Goal: Information Seeking & Learning: Learn about a topic

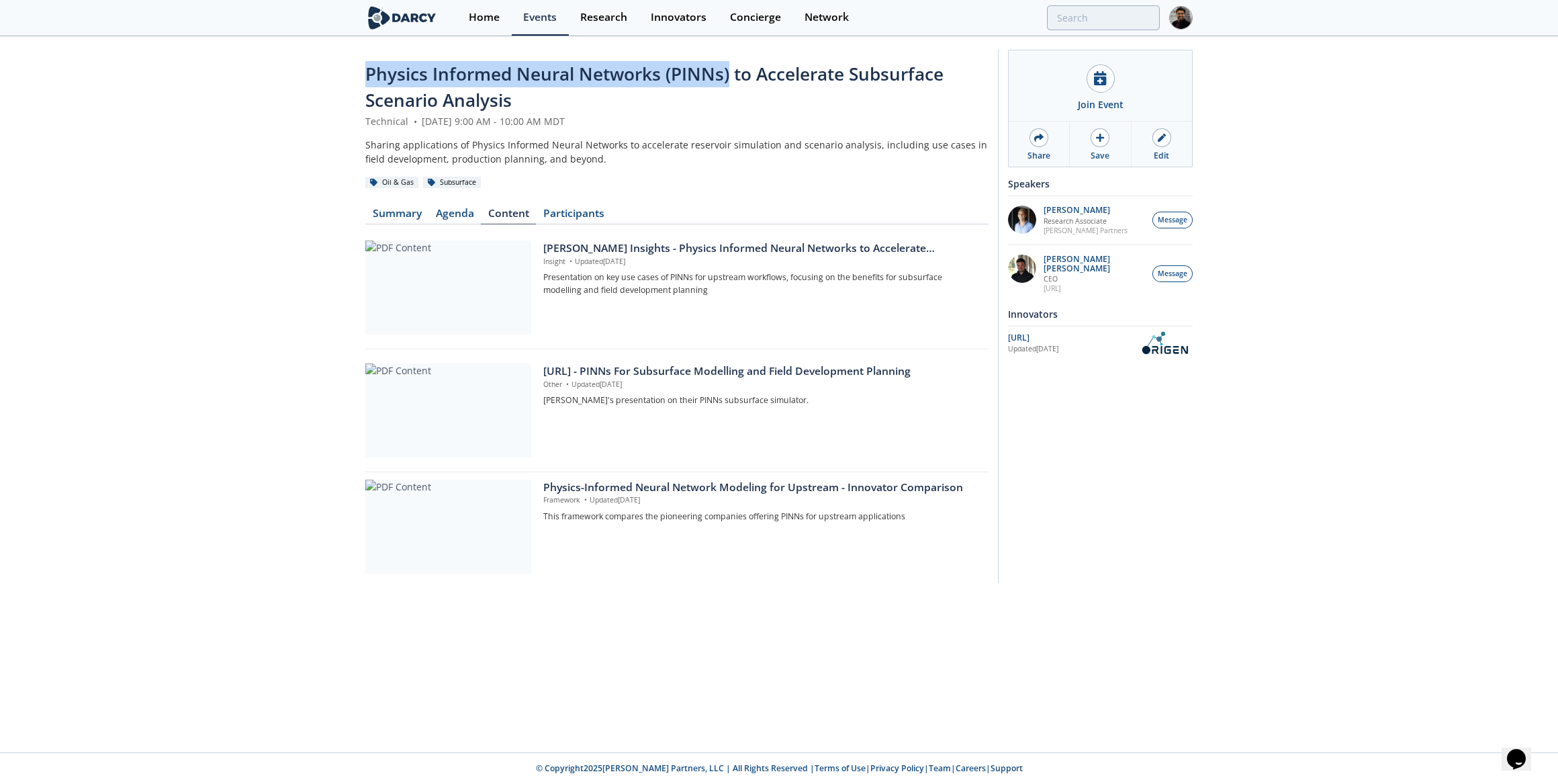
drag, startPoint x: 369, startPoint y: 72, endPoint x: 728, endPoint y: 70, distance: 359.0
click at [728, 70] on span "Physics Informed Neural Networks (PINNs) to Accelerate Subsurface Scenario Anal…" at bounding box center [654, 87] width 578 height 50
click at [414, 209] on link "Summary" at bounding box center [396, 216] width 63 height 16
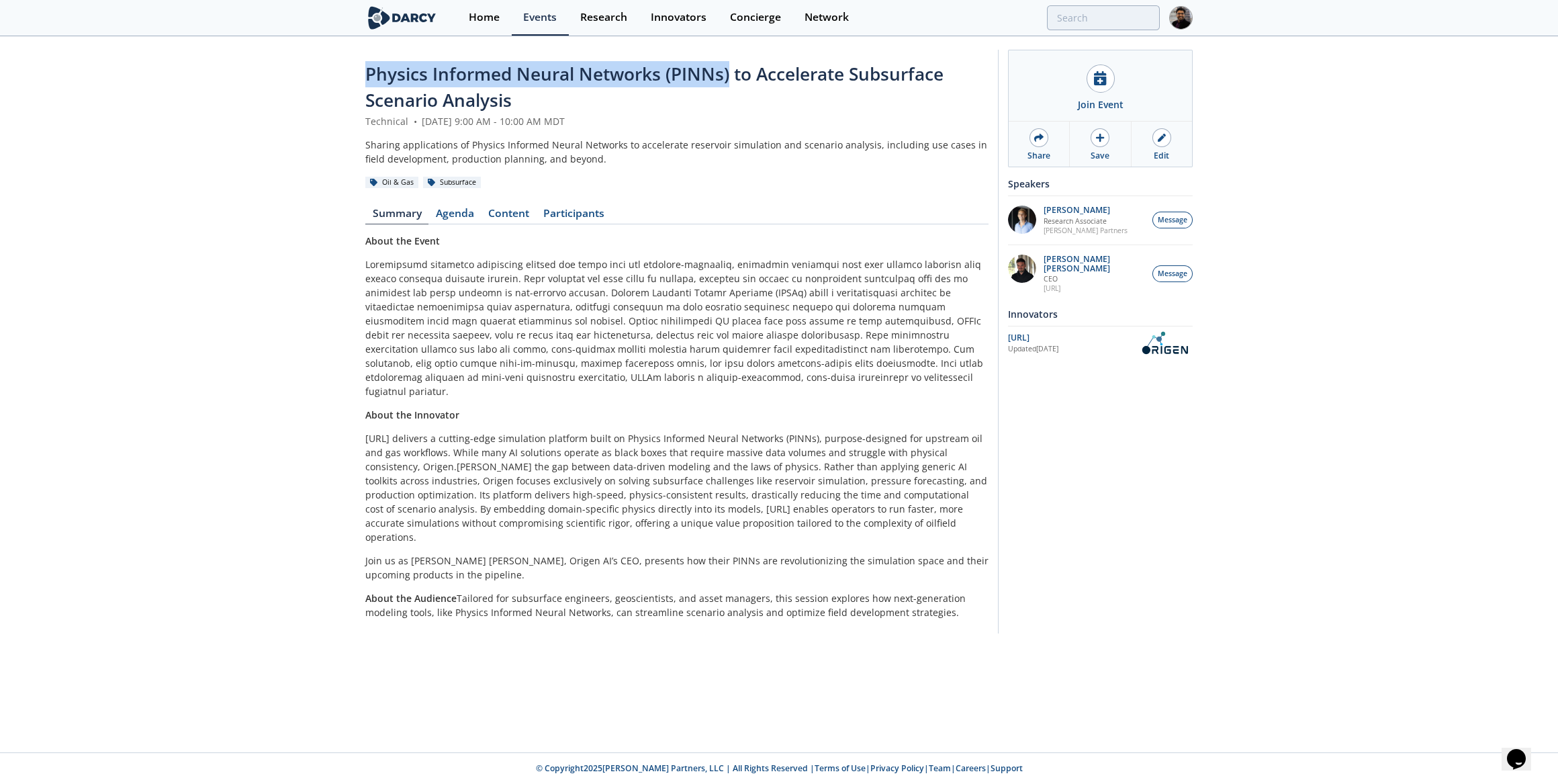
drag, startPoint x: 947, startPoint y: 580, endPoint x: 300, endPoint y: 76, distance: 820.1
click at [300, 76] on div "Physics Informed Neural Networks (PINNs) to Accelerate Subsurface Scenario Anal…" at bounding box center [779, 345] width 1558 height 614
copy div "Loremip Dolorsit Ametco Adipisci (ELITs) do Eiusmodtem Incididunt Utlabore Etdo…"
click at [525, 212] on link "Content" at bounding box center [508, 216] width 55 height 16
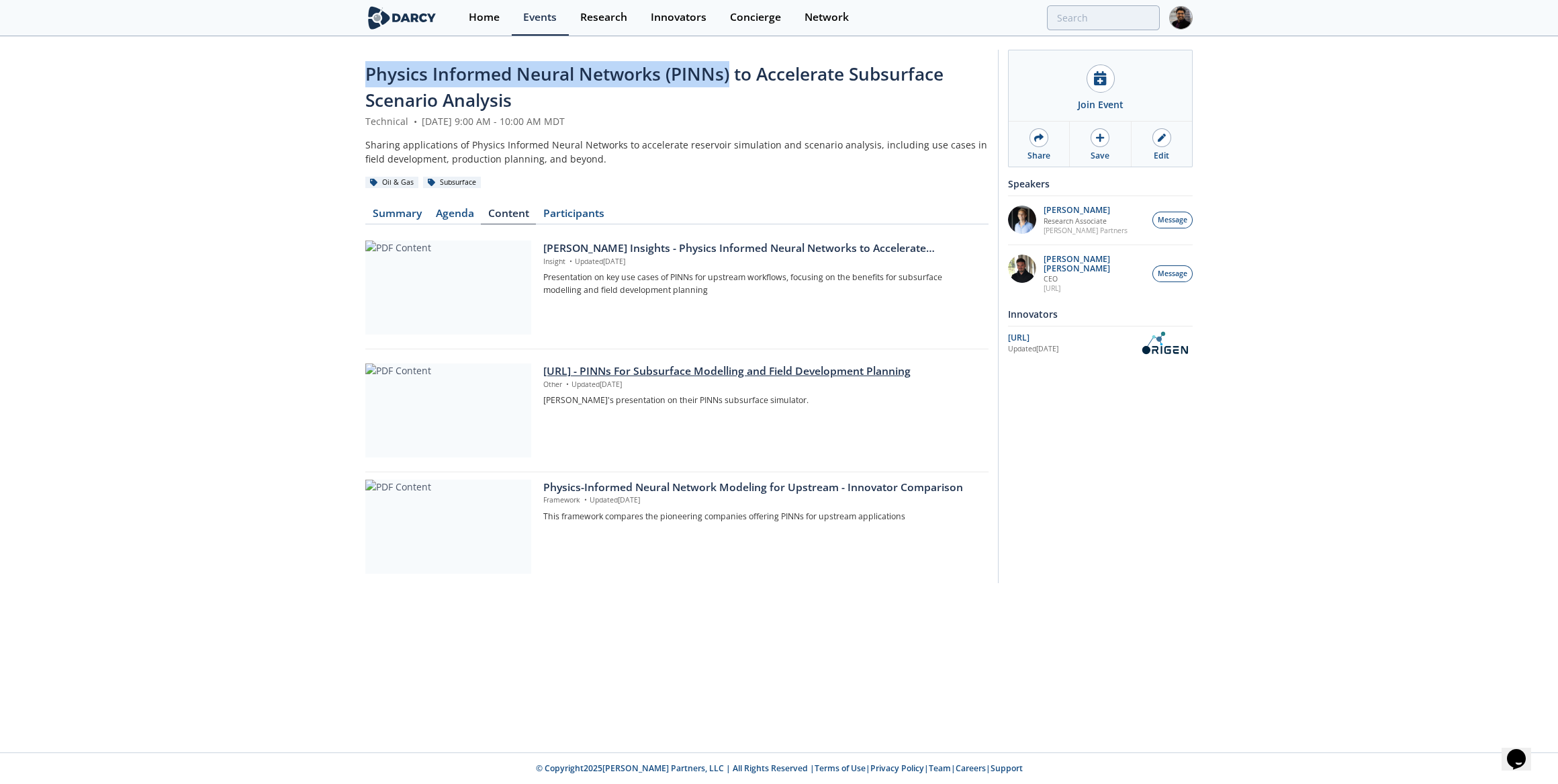
click at [510, 396] on div at bounding box center [448, 410] width 166 height 94
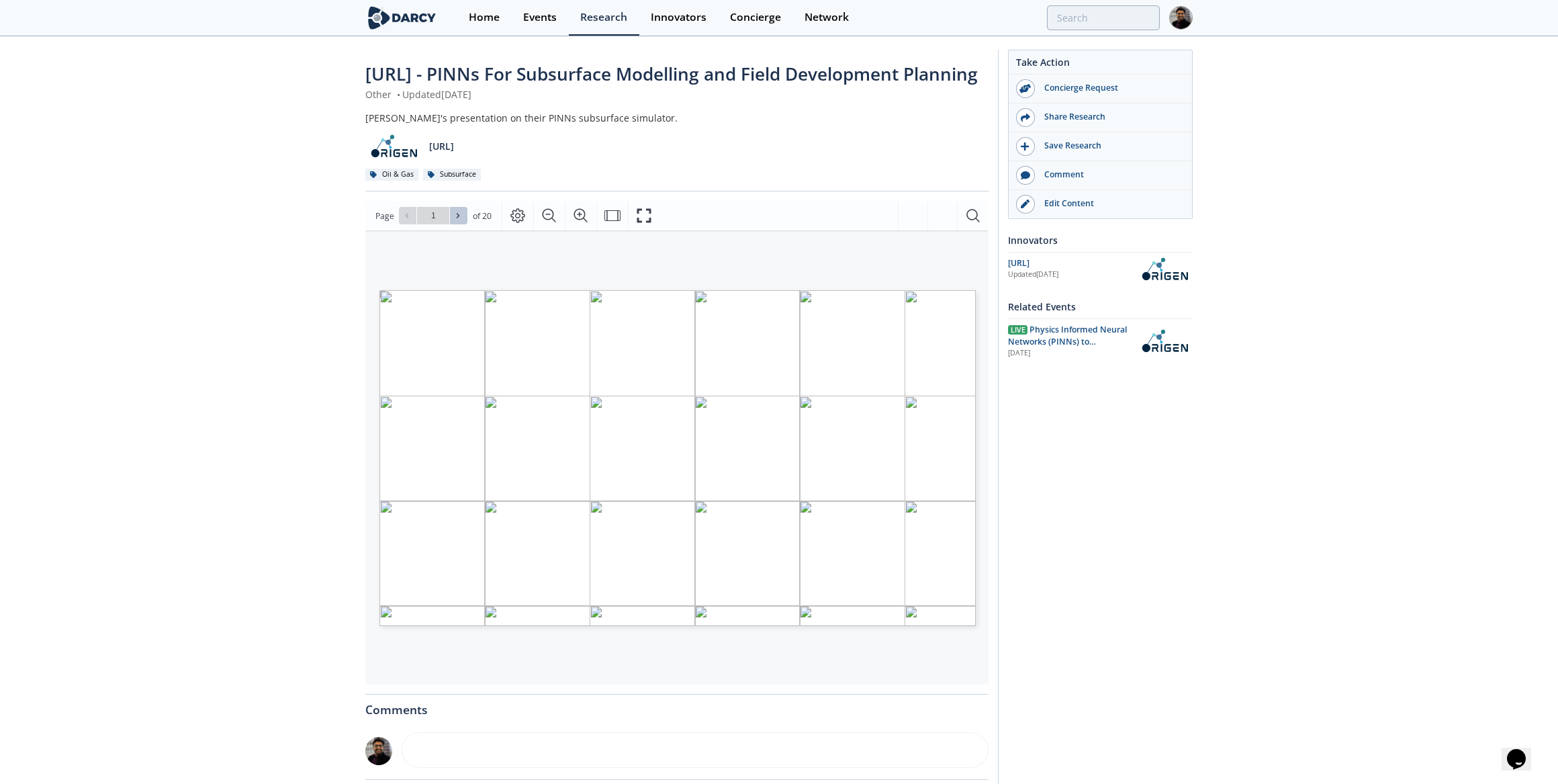
click at [452, 224] on button at bounding box center [458, 215] width 17 height 17
type input "2"
click at [452, 224] on button at bounding box center [458, 215] width 17 height 17
type input "3"
click at [452, 224] on button at bounding box center [458, 215] width 17 height 17
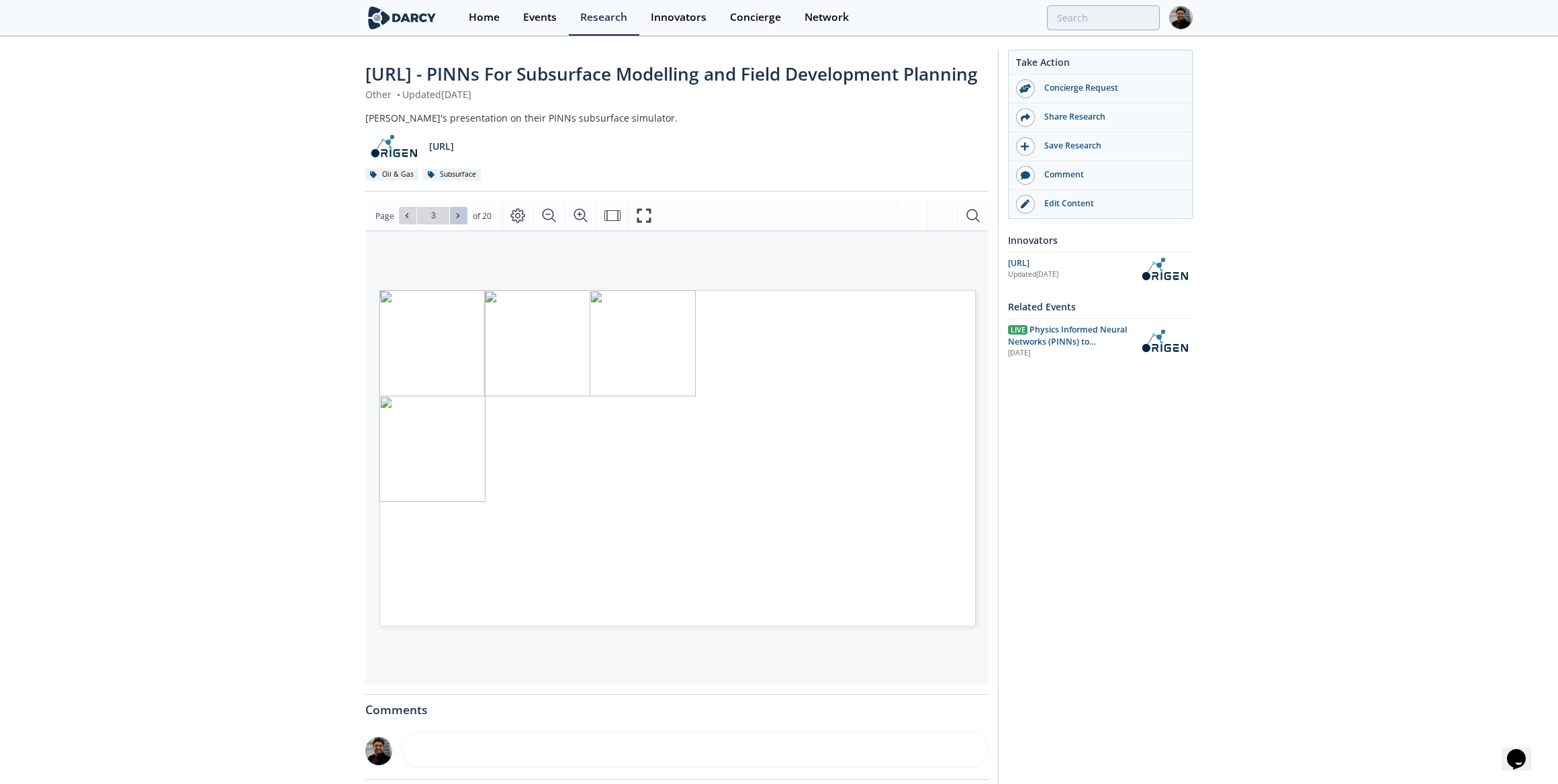
type input "4"
click at [452, 224] on button at bounding box center [458, 215] width 17 height 17
type input "5"
click at [452, 224] on button at bounding box center [458, 215] width 17 height 17
type input "6"
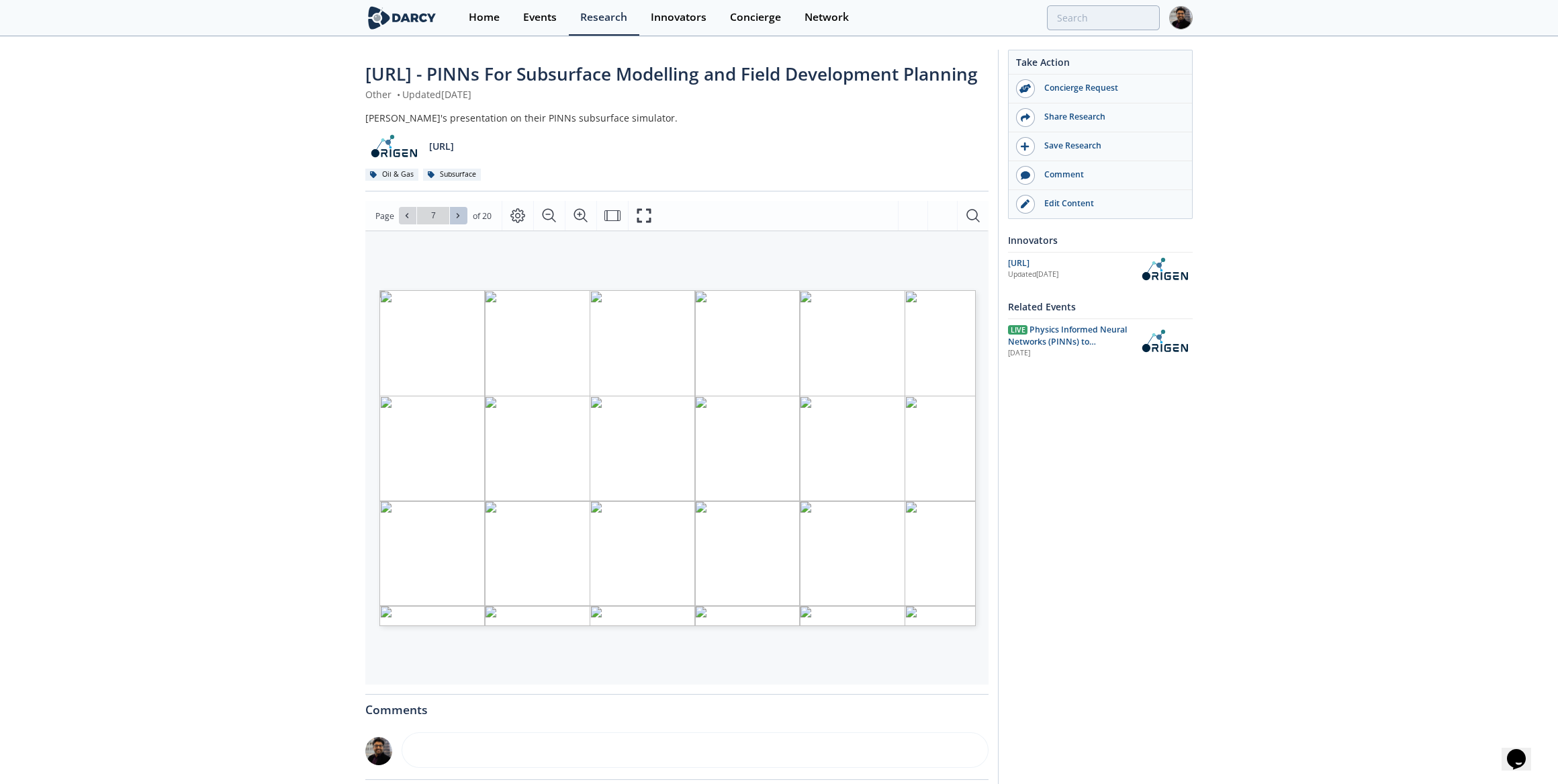
click at [452, 224] on button at bounding box center [458, 215] width 17 height 17
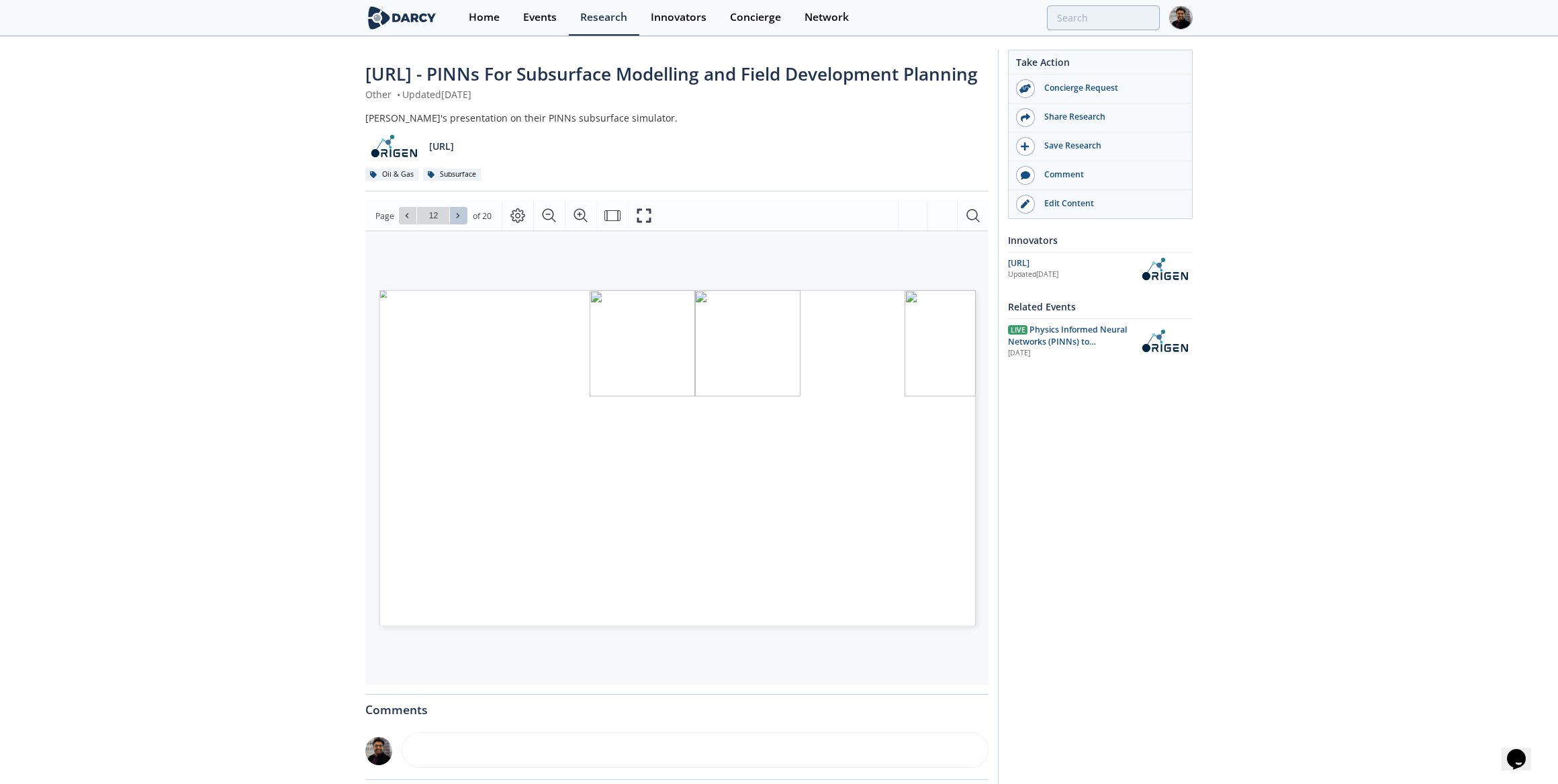
click at [452, 224] on button at bounding box center [458, 215] width 17 height 17
type input "13"
click at [452, 224] on button at bounding box center [458, 215] width 17 height 17
type input "14"
click at [452, 224] on button at bounding box center [458, 215] width 17 height 17
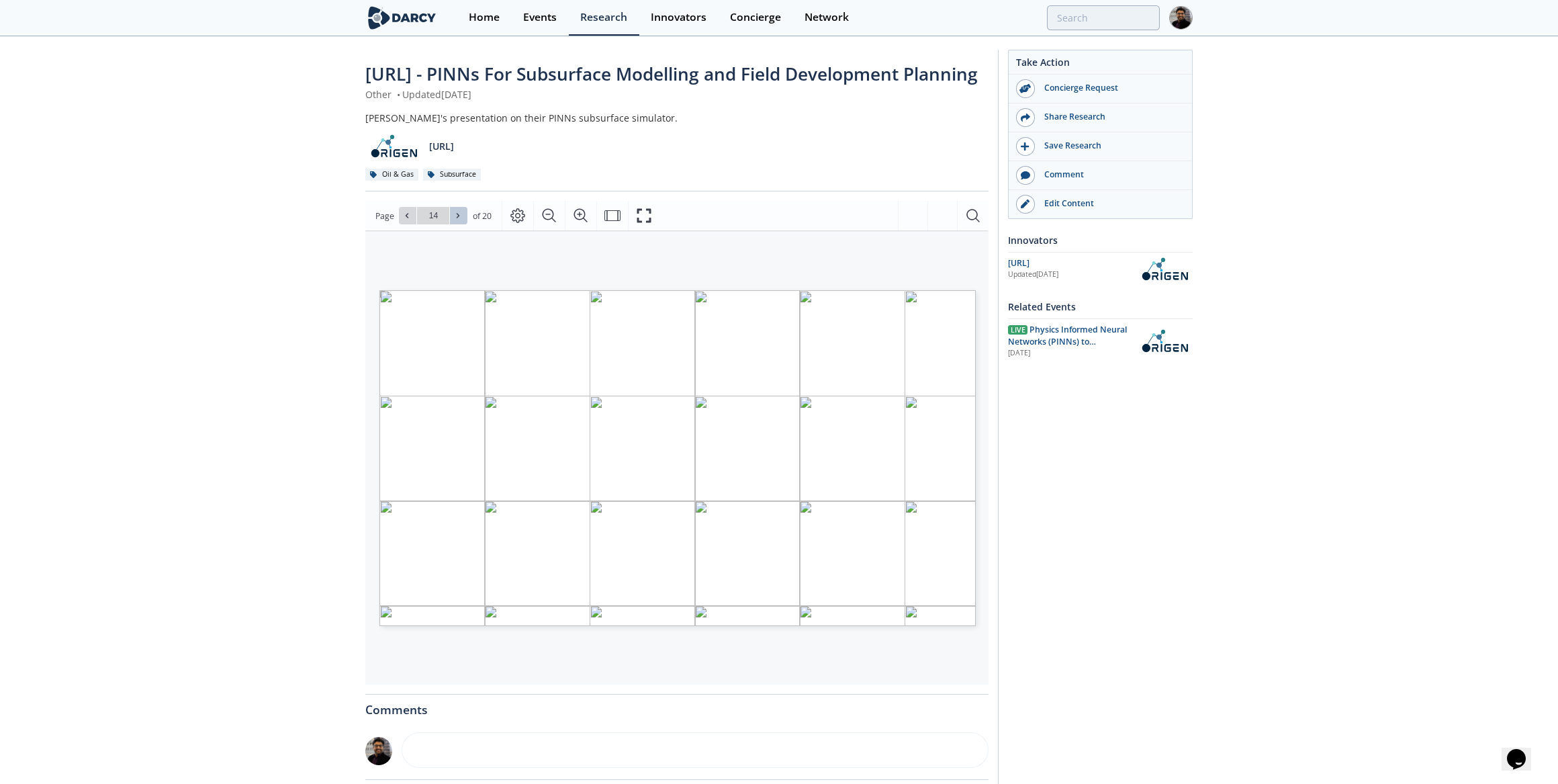
type input "15"
click at [452, 224] on button at bounding box center [458, 215] width 17 height 17
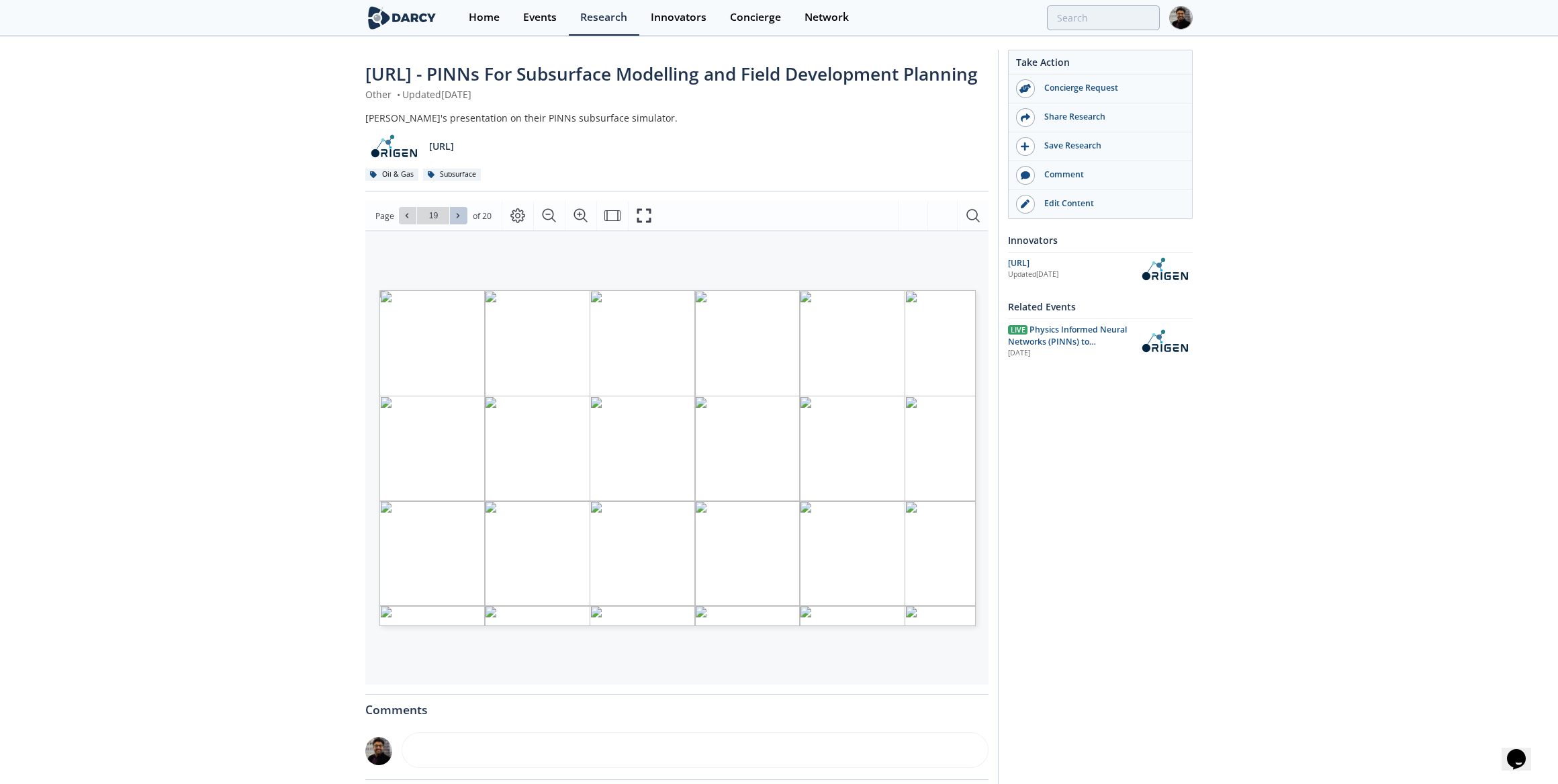
click at [452, 224] on button at bounding box center [458, 215] width 17 height 17
click at [452, 224] on div "Go to Page 20" at bounding box center [433, 215] width 68 height 17
click at [403, 220] on icon at bounding box center [407, 215] width 8 height 8
click at [403, 221] on span at bounding box center [408, 215] width 9 height 9
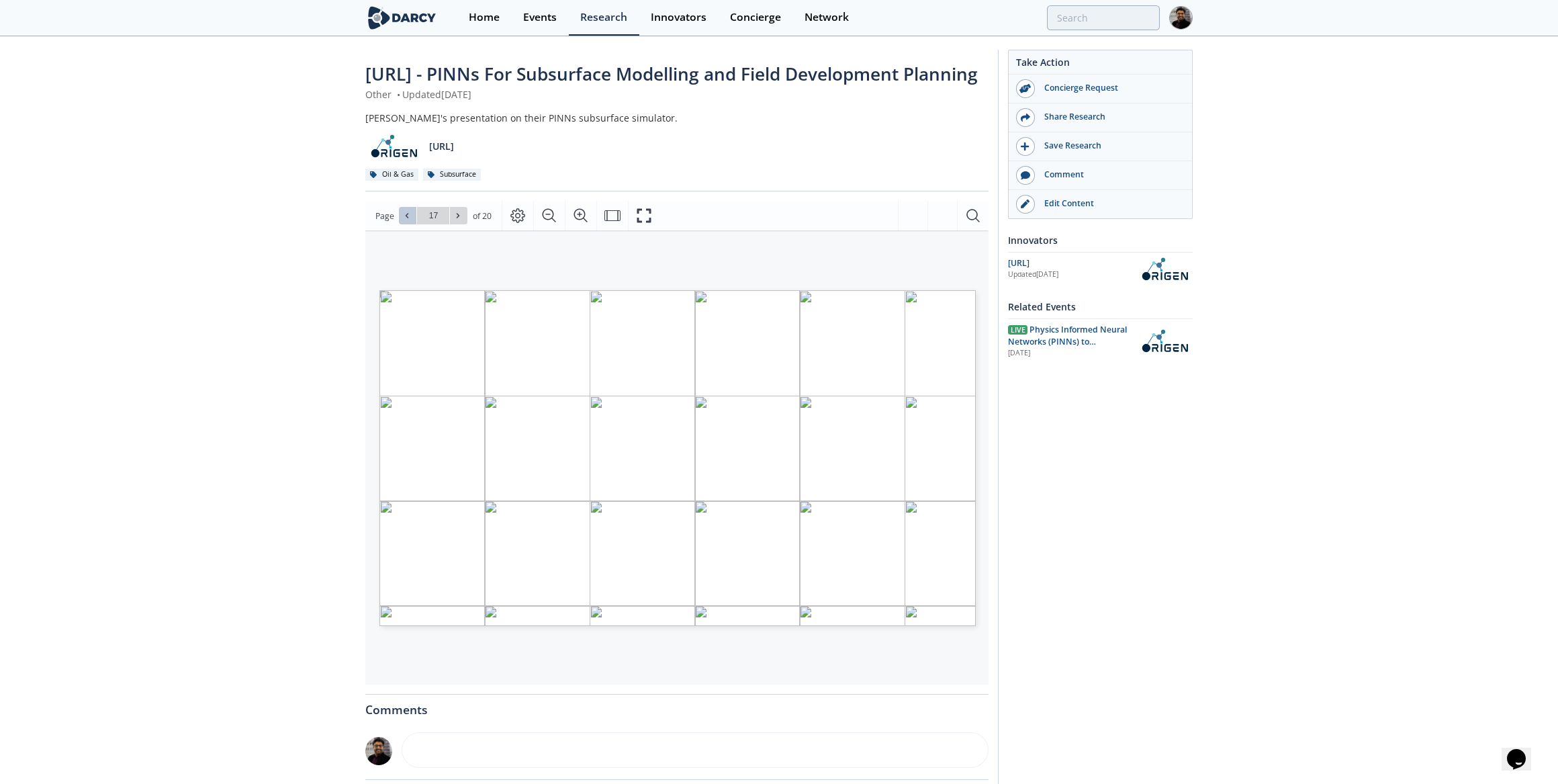
click at [403, 221] on span at bounding box center [408, 215] width 9 height 9
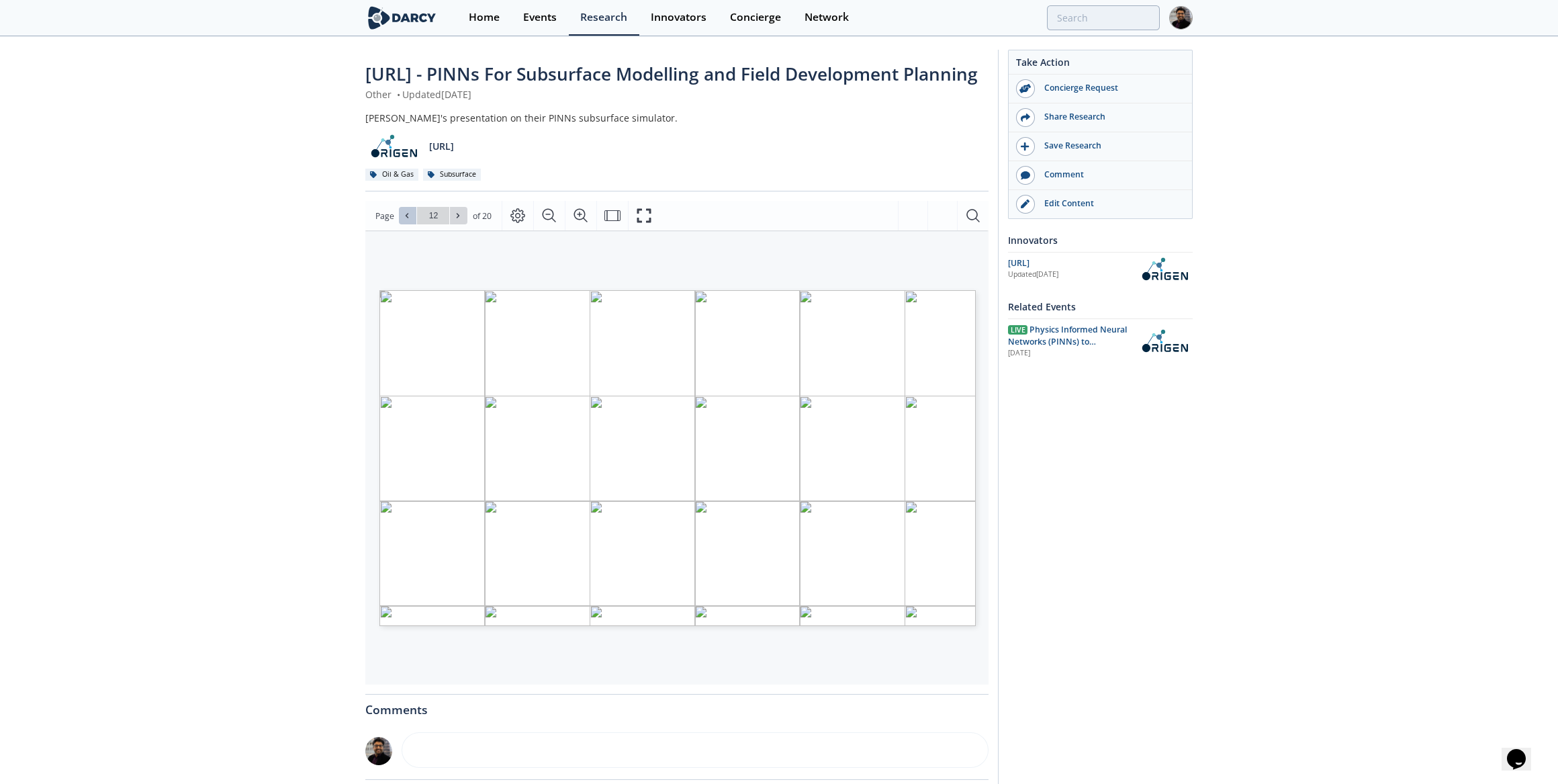
click at [403, 221] on span at bounding box center [408, 215] width 9 height 9
type input "9"
